Goal: Check status: Check status

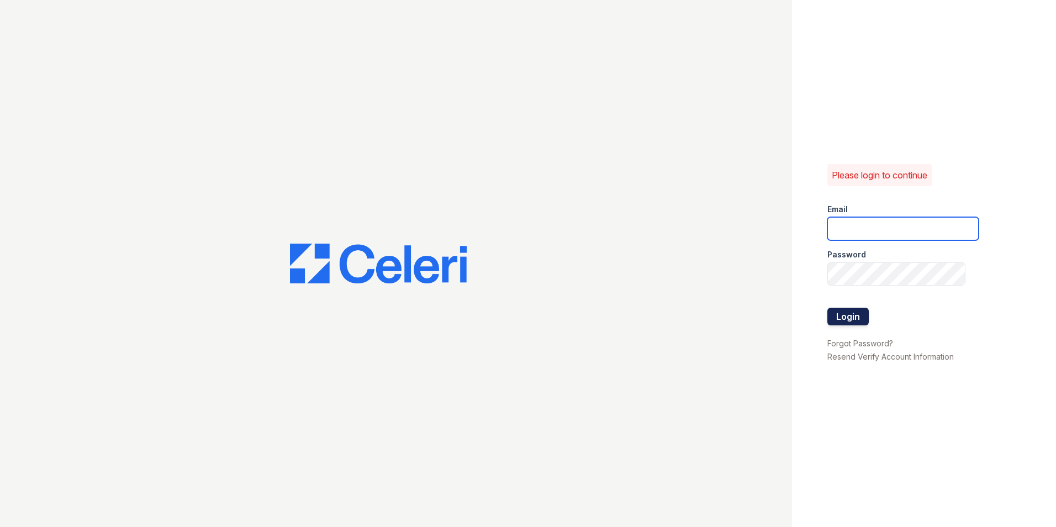
type input "[EMAIL_ADDRESS][DOMAIN_NAME]"
click at [852, 313] on button "Login" at bounding box center [848, 317] width 41 height 18
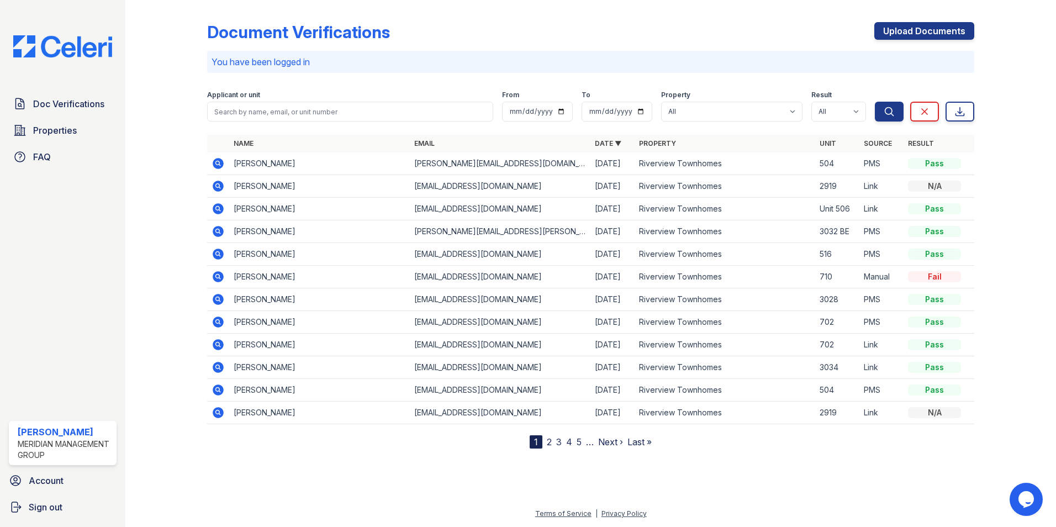
click at [222, 324] on icon at bounding box center [218, 322] width 11 height 11
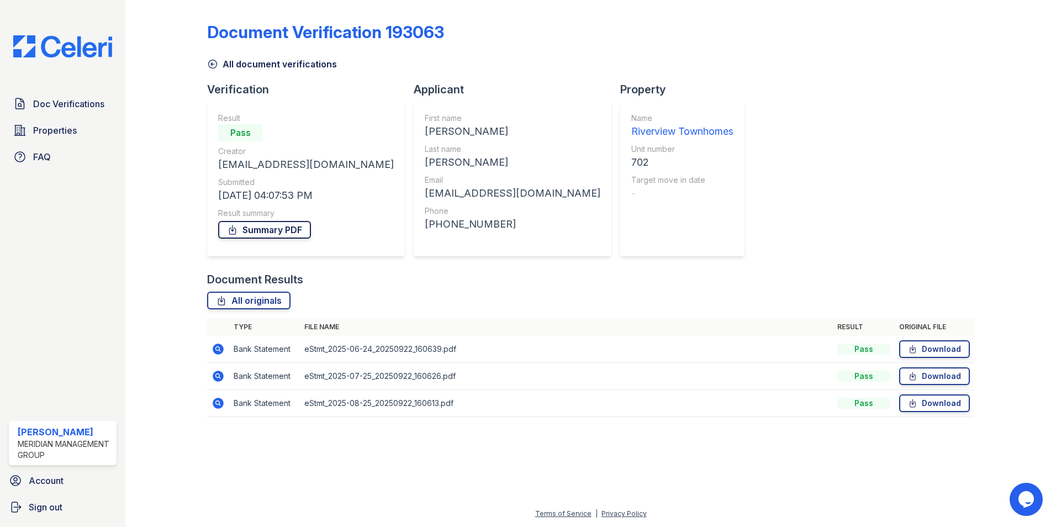
click at [288, 228] on link "Summary PDF" at bounding box center [264, 230] width 93 height 18
click at [212, 65] on icon at bounding box center [213, 64] width 8 height 8
